Goal: Transaction & Acquisition: Purchase product/service

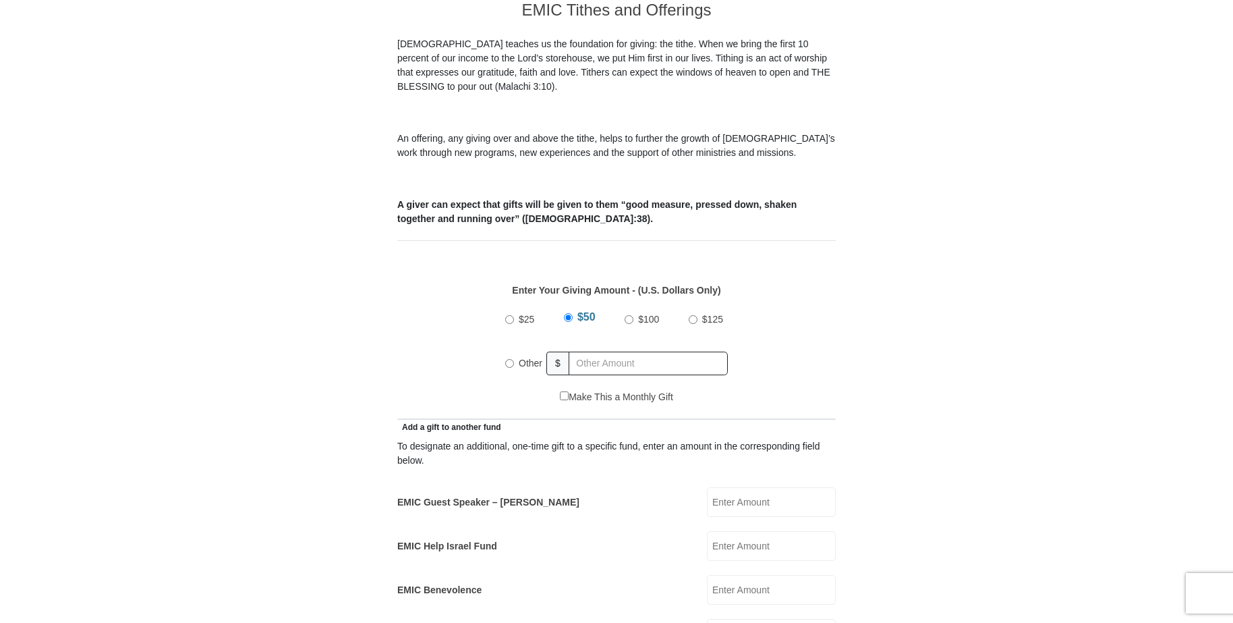
scroll to position [424, 0]
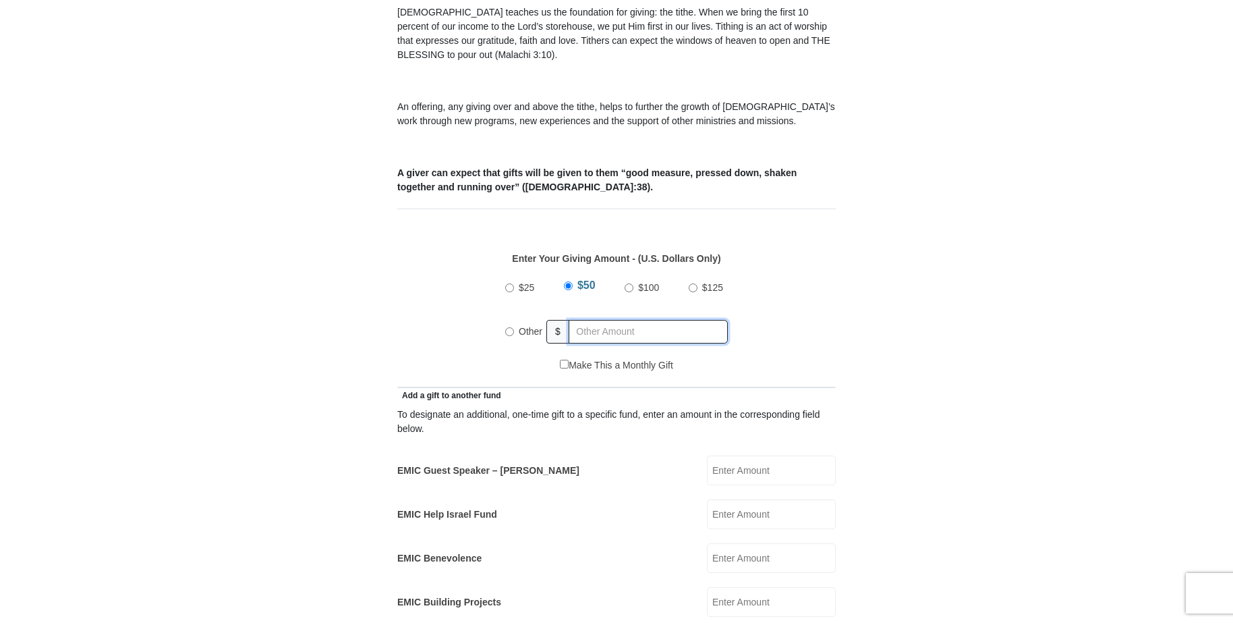
radio input "true"
click at [605, 320] on input "text" at bounding box center [651, 332] width 155 height 24
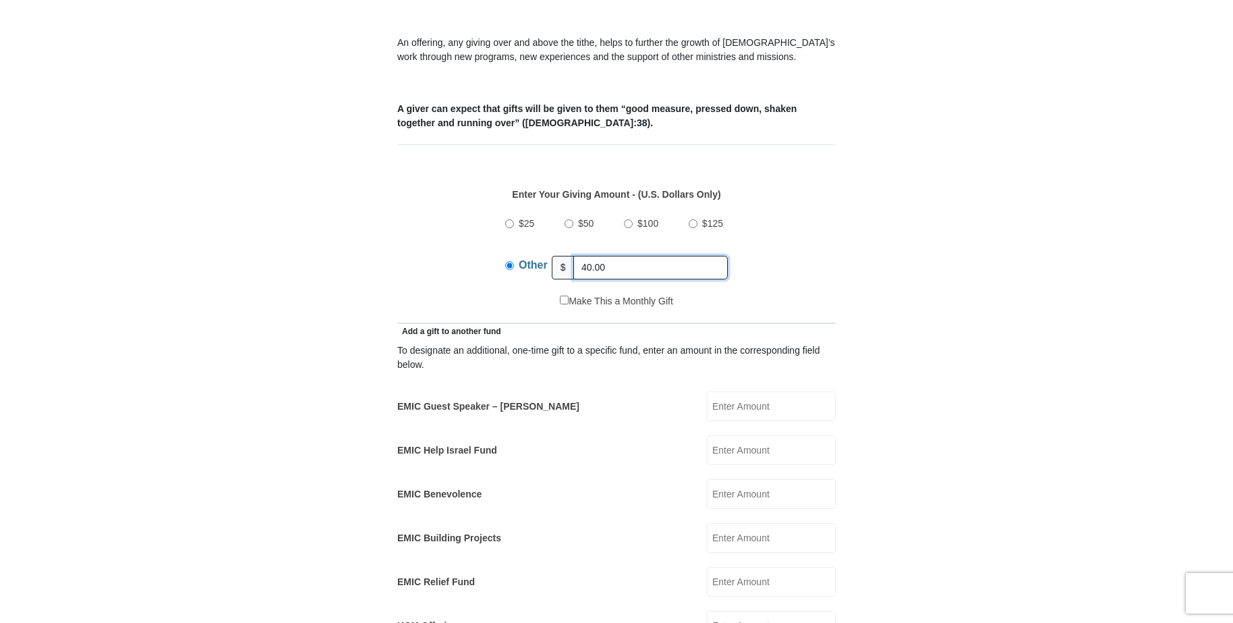
scroll to position [526, 0]
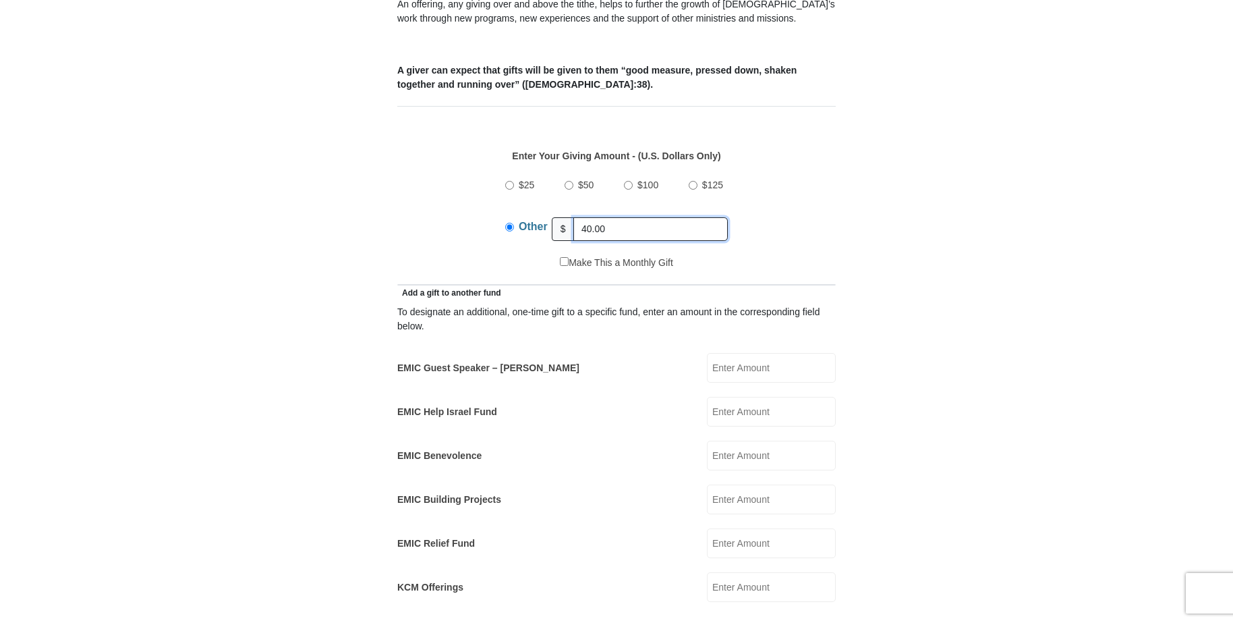
type input "40.00"
click at [750, 398] on input "EMIC Help Israel Fund" at bounding box center [771, 412] width 129 height 30
drag, startPoint x: 621, startPoint y: 214, endPoint x: 567, endPoint y: 217, distance: 54.8
click at [567, 217] on div "Other $ 40.00" at bounding box center [616, 229] width 223 height 34
click at [754, 399] on input "EMIC Help Israel Fund" at bounding box center [771, 412] width 129 height 30
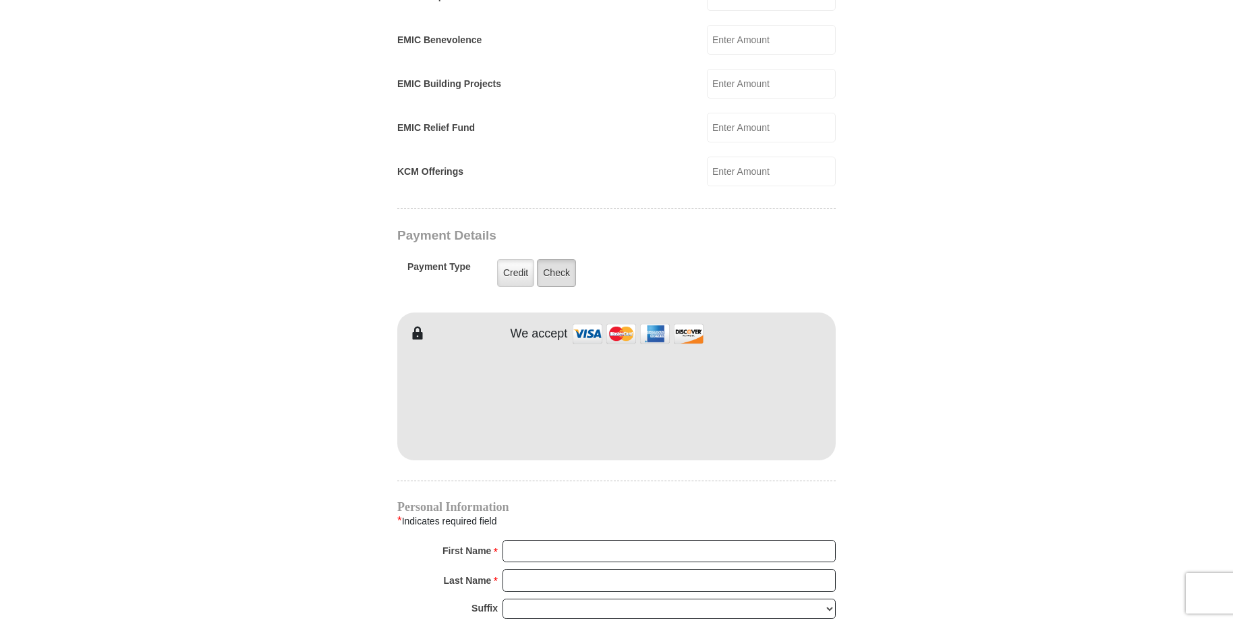
scroll to position [916, 0]
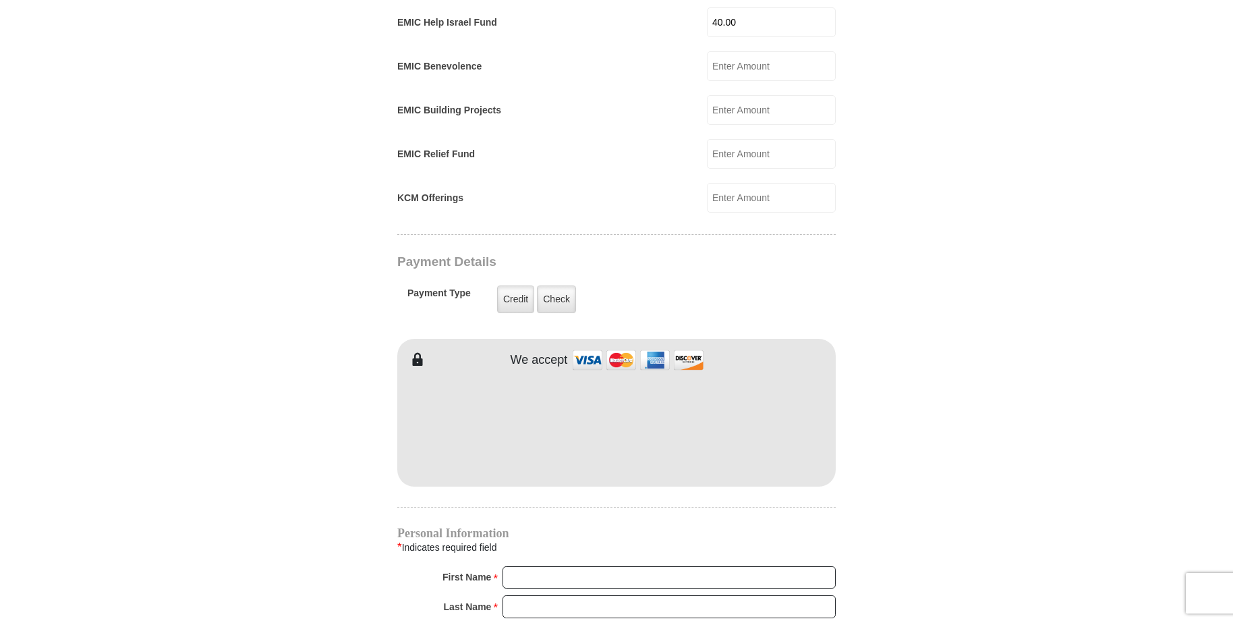
type input "40.00"
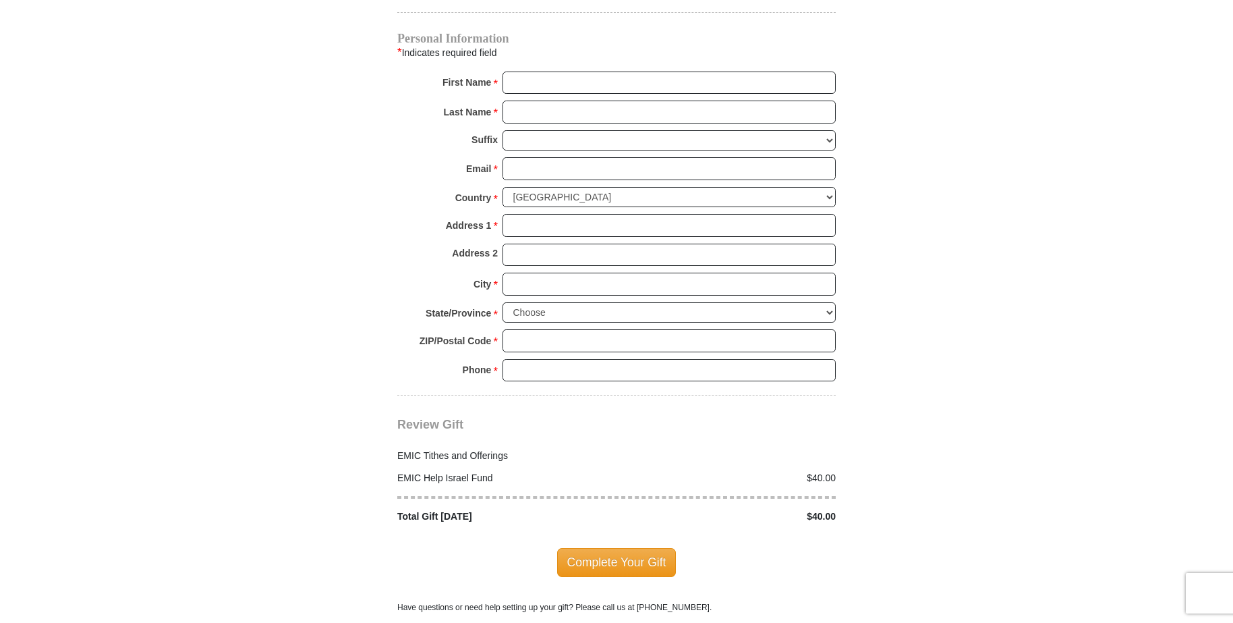
scroll to position [1410, 0]
click at [559, 73] on input "First Name *" at bounding box center [669, 83] width 333 height 23
type input "[PERSON_NAME]"
type input "Riche"
type input "[EMAIL_ADDRESS][DOMAIN_NAME]"
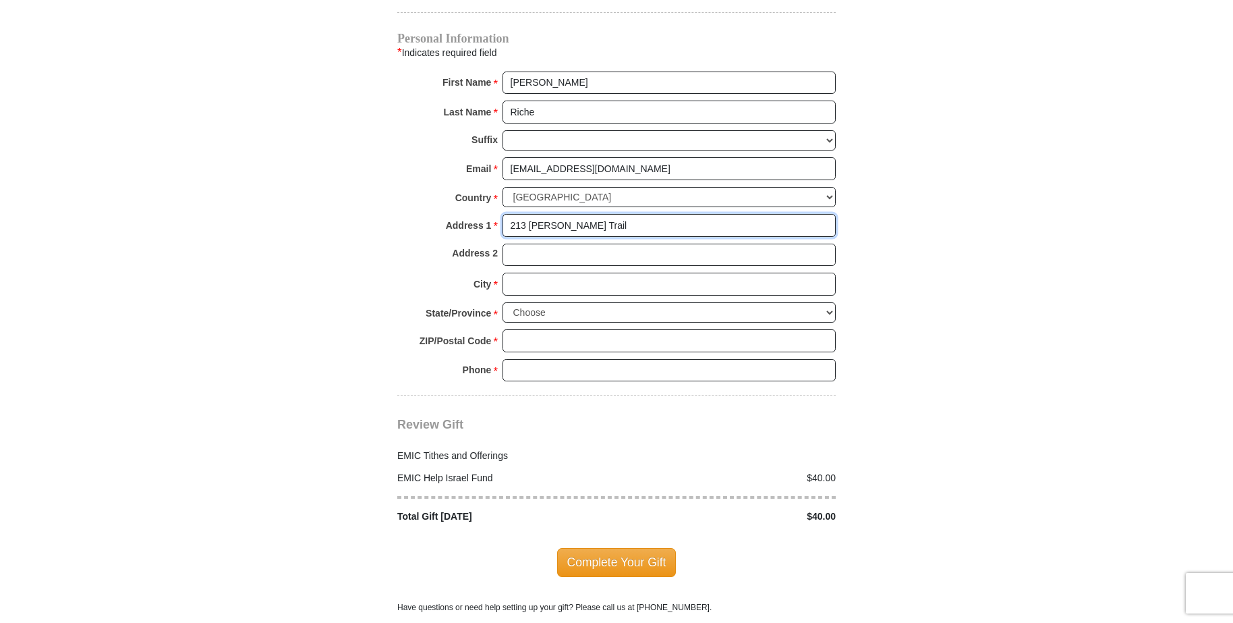
type input "213 [PERSON_NAME] Trail"
type input "Whitehouse"
select select "[GEOGRAPHIC_DATA]"
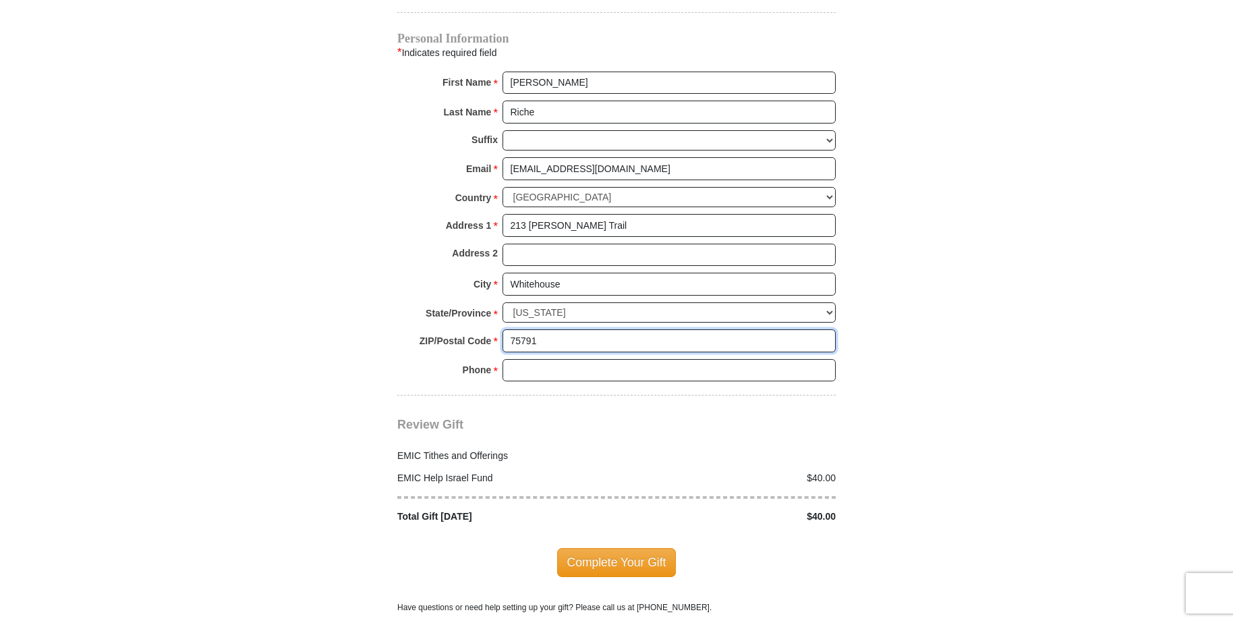
type input "75791"
type input "7143236263"
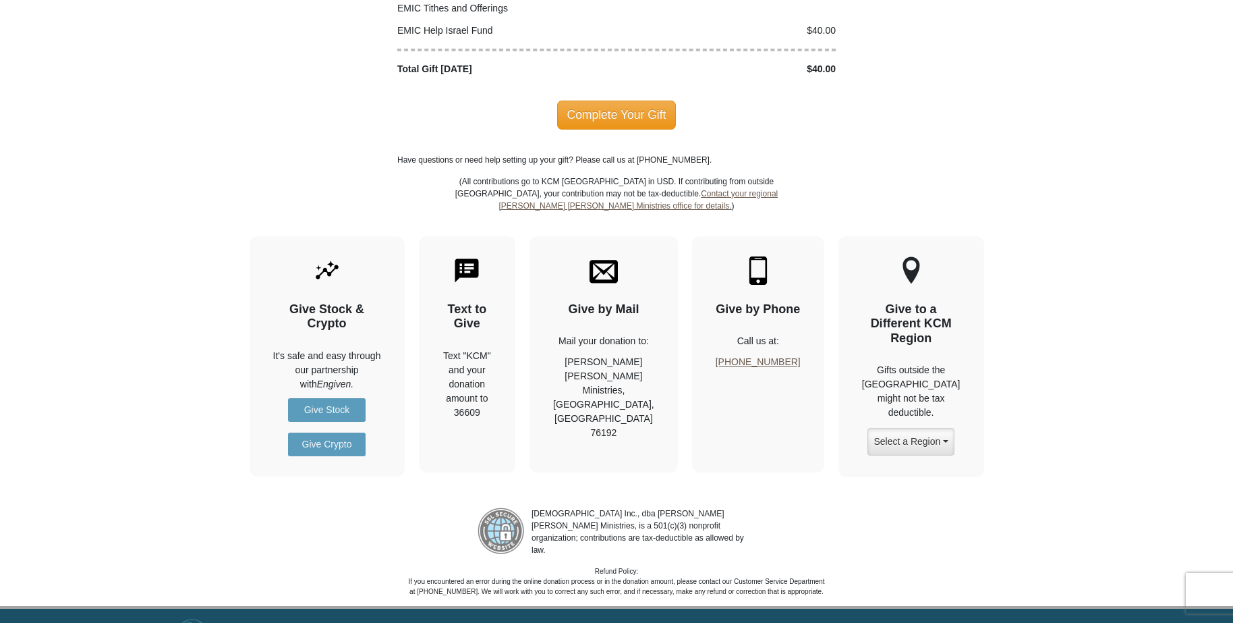
scroll to position [1885, 0]
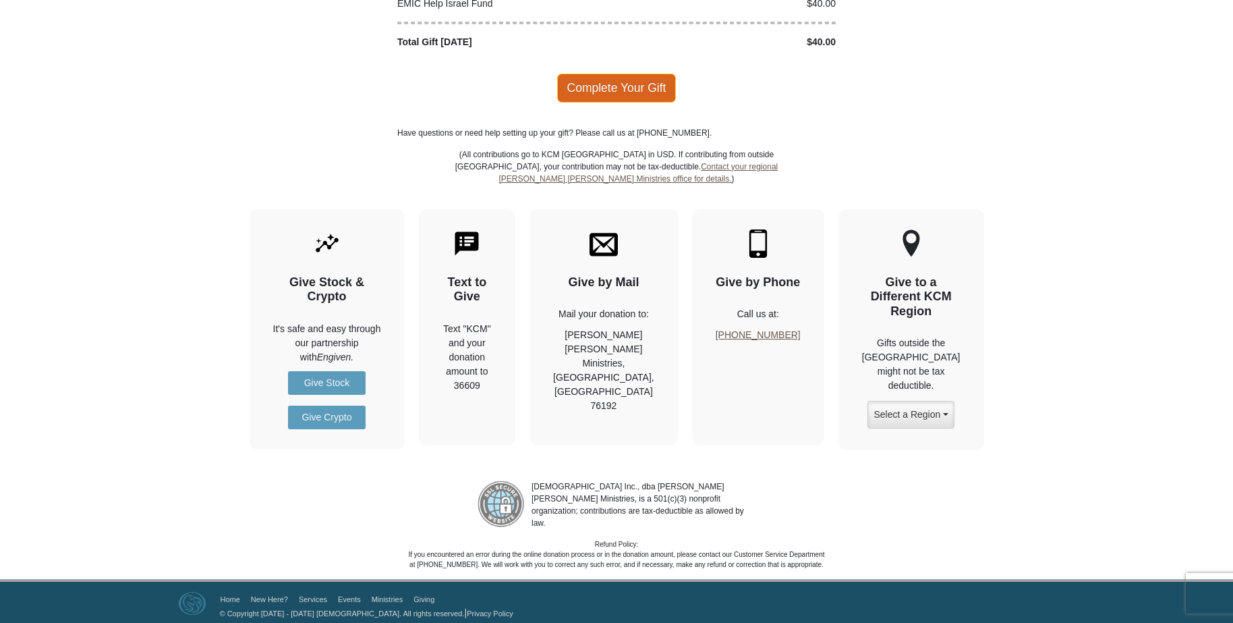
click at [650, 76] on span "Complete Your Gift" at bounding box center [616, 88] width 119 height 28
